Goal: Transaction & Acquisition: Purchase product/service

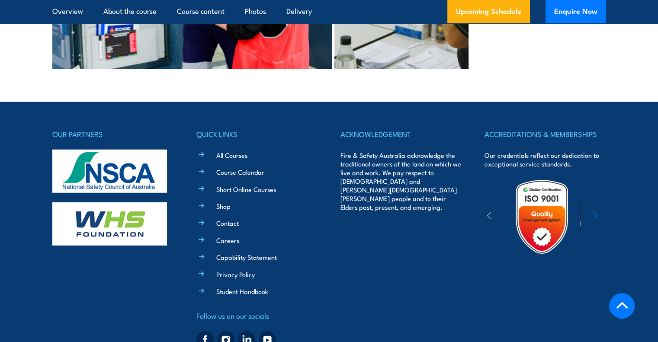
scroll to position [2421, 0]
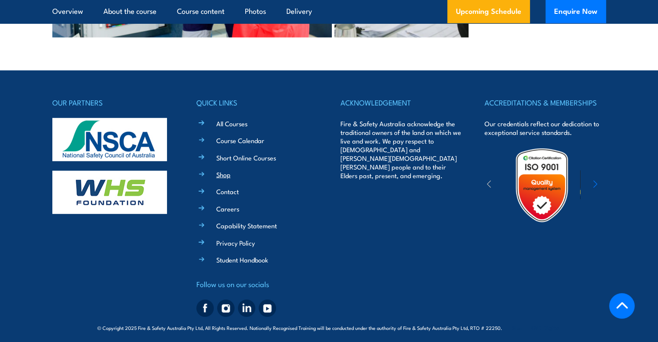
click at [221, 170] on link "Shop" at bounding box center [223, 174] width 14 height 9
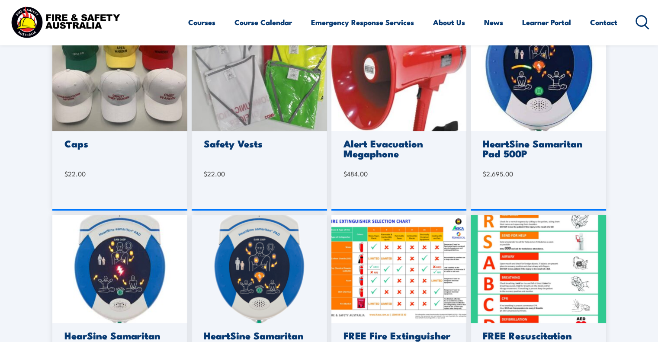
scroll to position [260, 0]
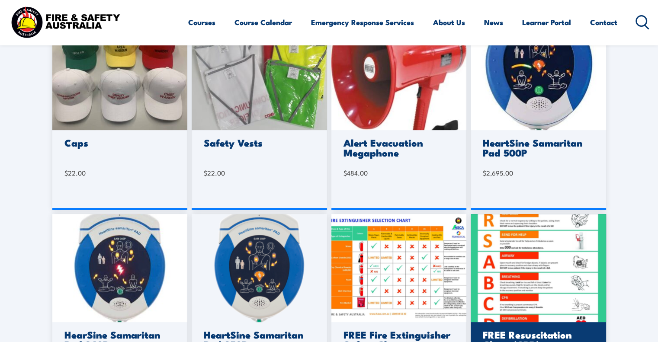
click at [522, 242] on img at bounding box center [537, 268] width 135 height 108
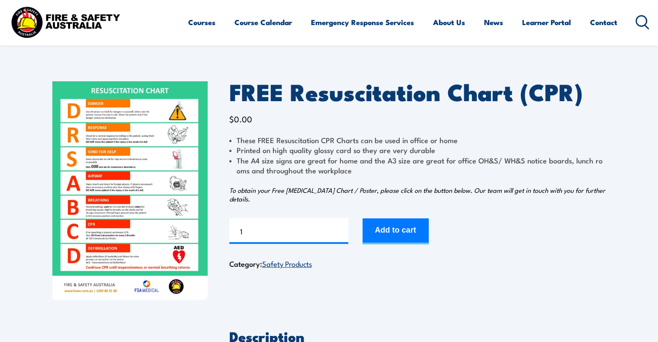
scroll to position [21, 0]
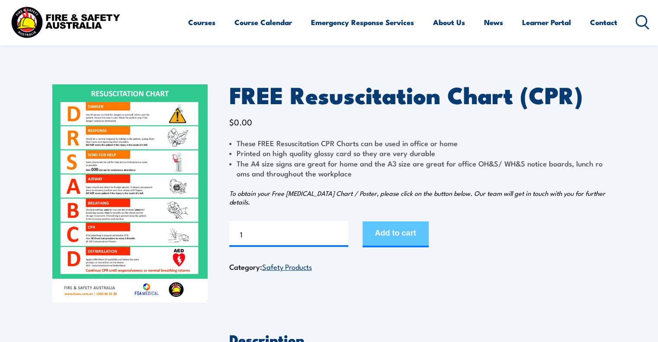
click at [403, 228] on button "Add to cart" at bounding box center [395, 234] width 66 height 26
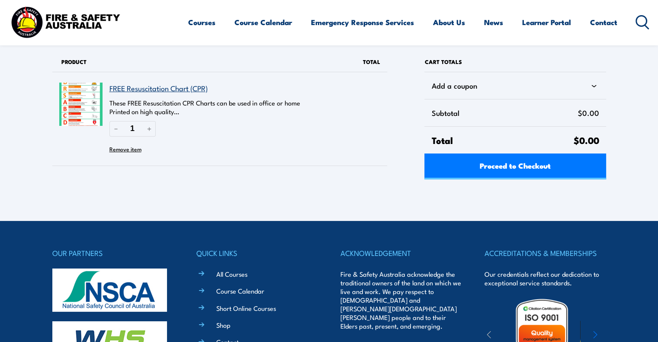
click at [147, 92] on link "FREE Resuscitation Chart (CPR)" at bounding box center [158, 88] width 98 height 11
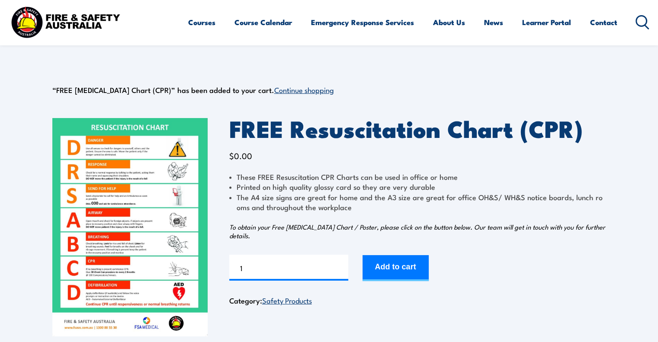
click at [146, 212] on img at bounding box center [129, 227] width 155 height 218
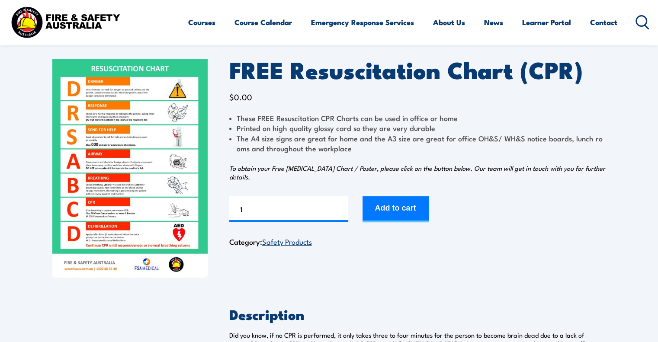
scroll to position [50, 0]
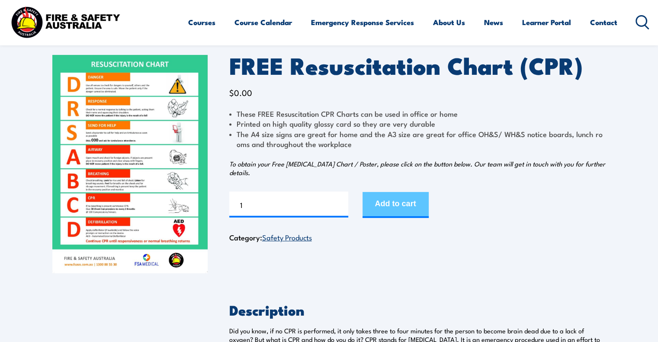
click at [411, 212] on button "Add to cart" at bounding box center [395, 205] width 66 height 26
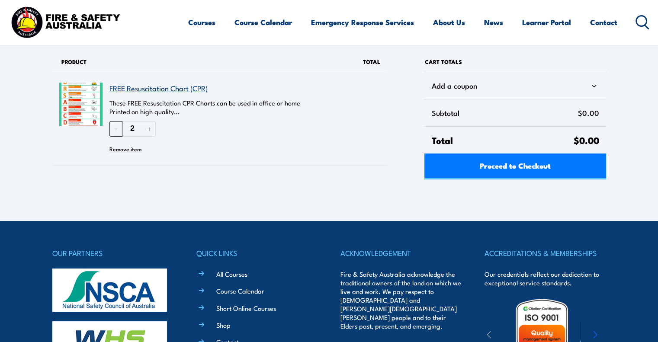
click at [112, 130] on button "－" at bounding box center [115, 128] width 13 height 15
type input "1"
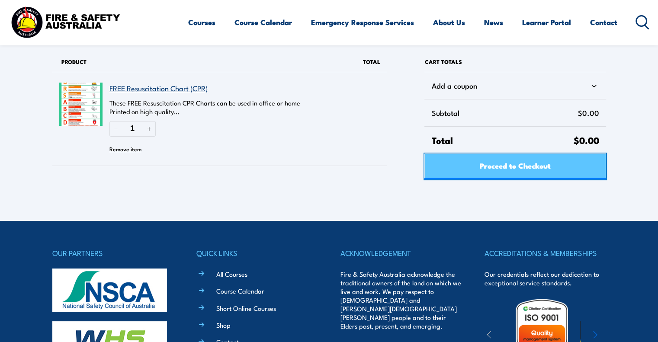
click at [537, 166] on span "Proceed to Checkout" at bounding box center [514, 165] width 71 height 23
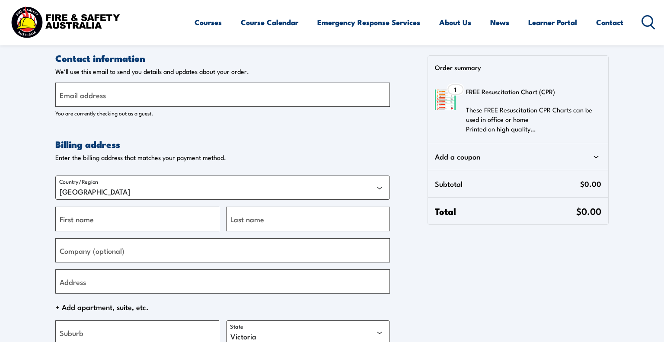
select select "VIC"
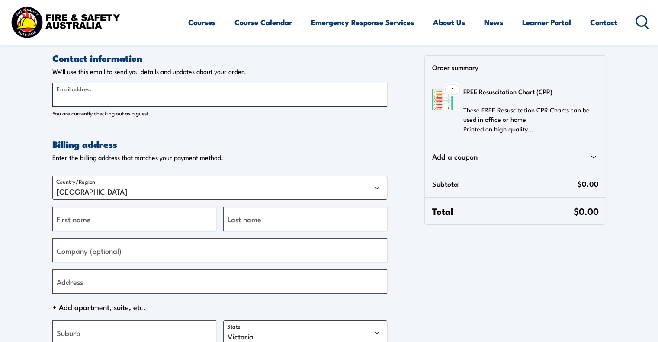
click at [205, 96] on input "Email address" at bounding box center [219, 95] width 335 height 24
type input "[EMAIL_ADDRESS][PERSON_NAME][DOMAIN_NAME]"
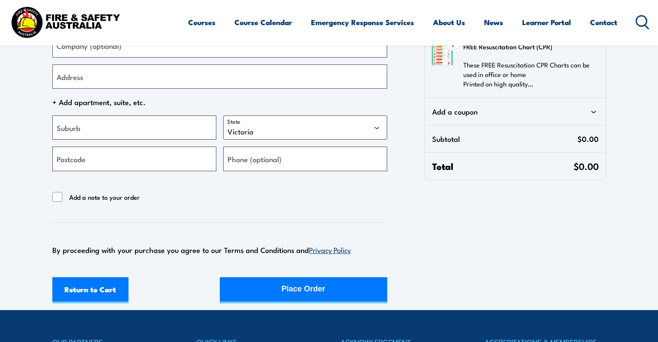
scroll to position [206, 0]
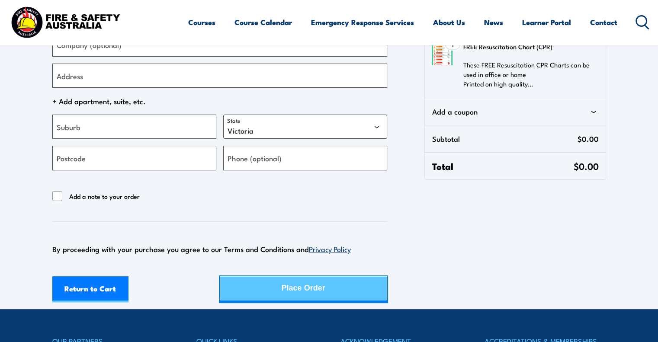
click at [251, 281] on button "Place Order" at bounding box center [303, 289] width 167 height 26
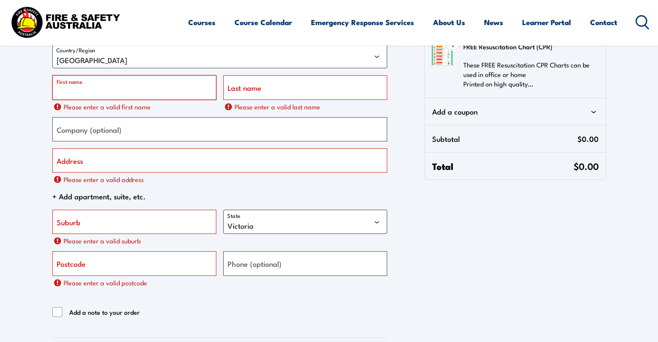
scroll to position [131, 0]
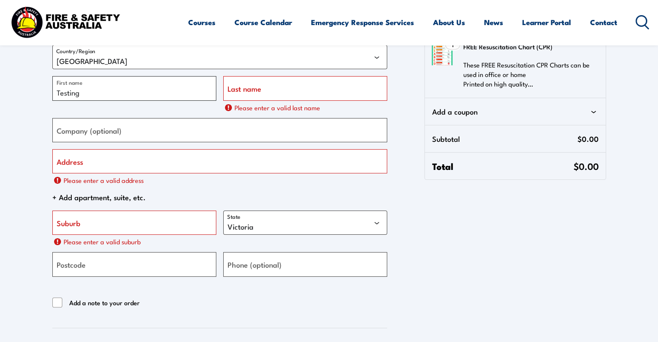
type input "Testing"
click at [300, 94] on input "Last name" at bounding box center [305, 88] width 164 height 24
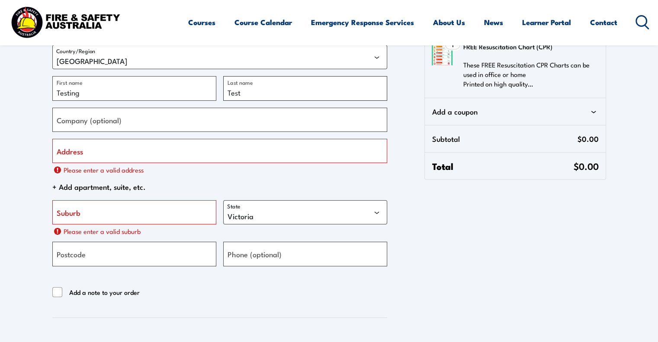
type input "Test"
click at [227, 156] on input "Address" at bounding box center [219, 151] width 335 height 24
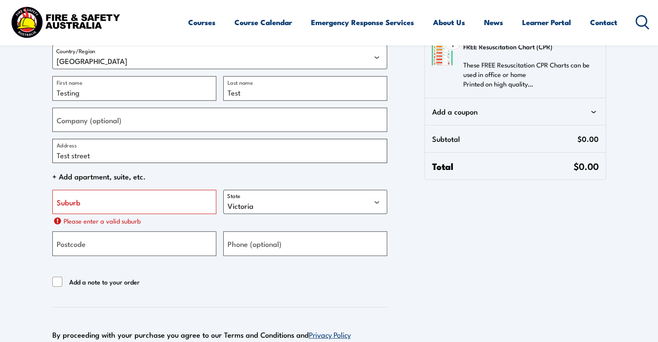
type input "Test street"
click at [101, 204] on input "Suburb" at bounding box center [134, 202] width 164 height 24
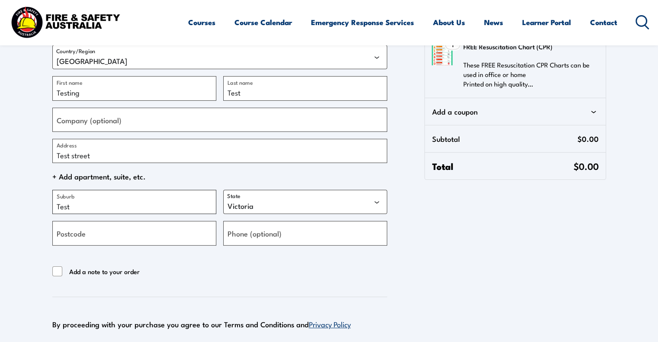
type input "Test"
click at [180, 294] on form "Contact information Contact information We'll use this email to send you detail…" at bounding box center [219, 149] width 335 height 456
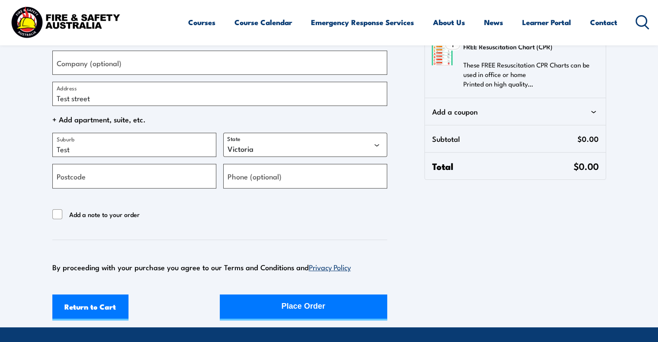
scroll to position [198, 0]
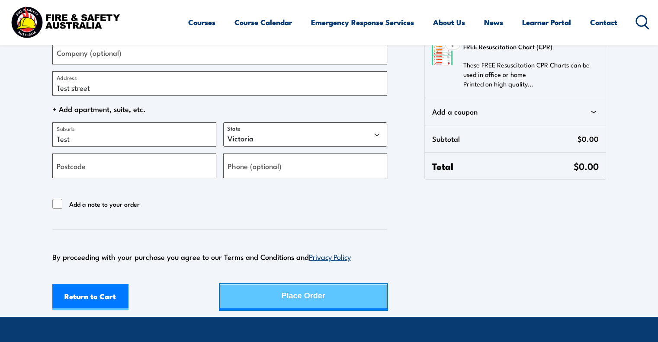
click at [286, 299] on div "Place Order" at bounding box center [303, 295] width 44 height 23
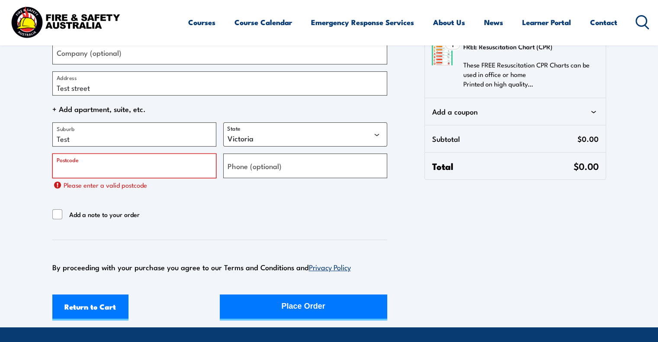
click at [105, 167] on input "Postcode" at bounding box center [134, 165] width 164 height 24
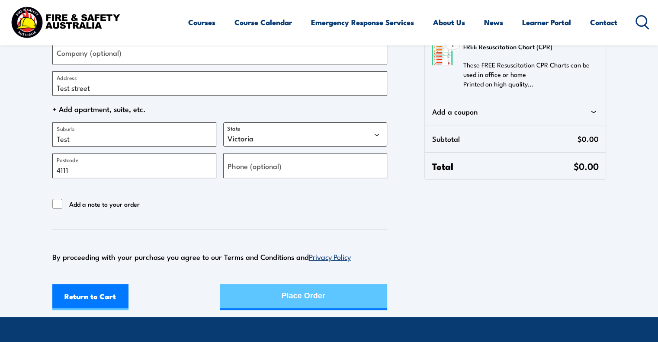
type input "4111"
click at [274, 300] on div "Return to Cart Place Order" at bounding box center [219, 297] width 335 height 26
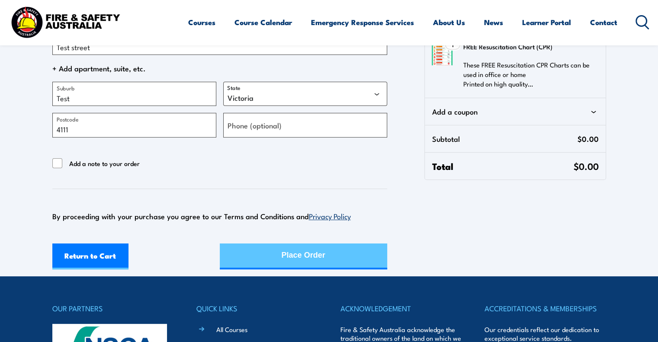
scroll to position [238, 0]
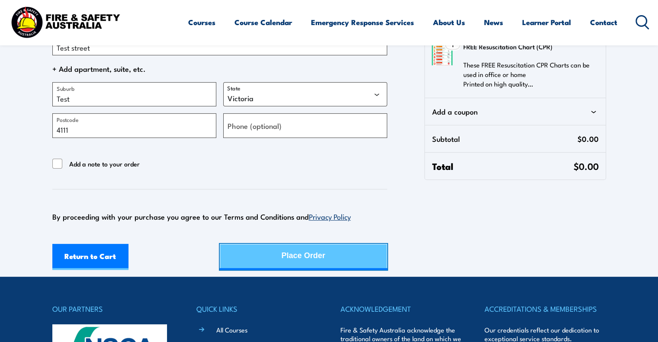
click at [309, 257] on div "Place Order" at bounding box center [303, 255] width 44 height 23
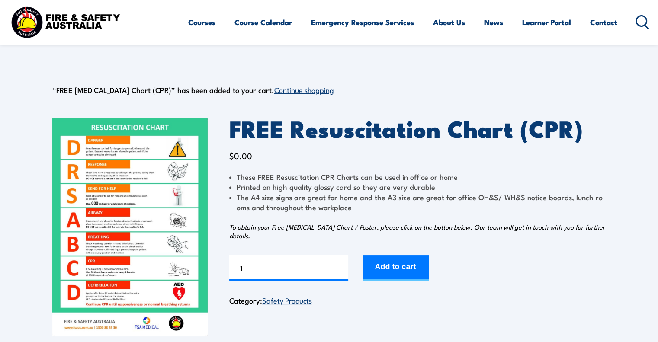
click at [168, 157] on img at bounding box center [129, 227] width 155 height 218
